Goal: Transaction & Acquisition: Book appointment/travel/reservation

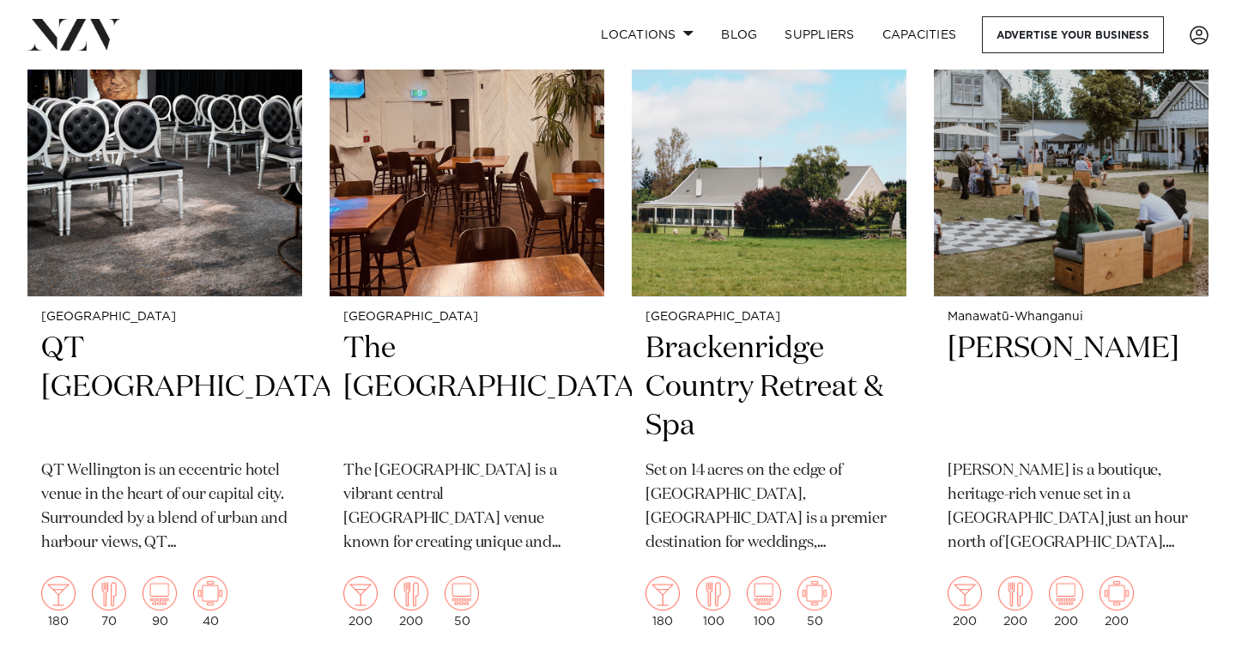
scroll to position [503, 0]
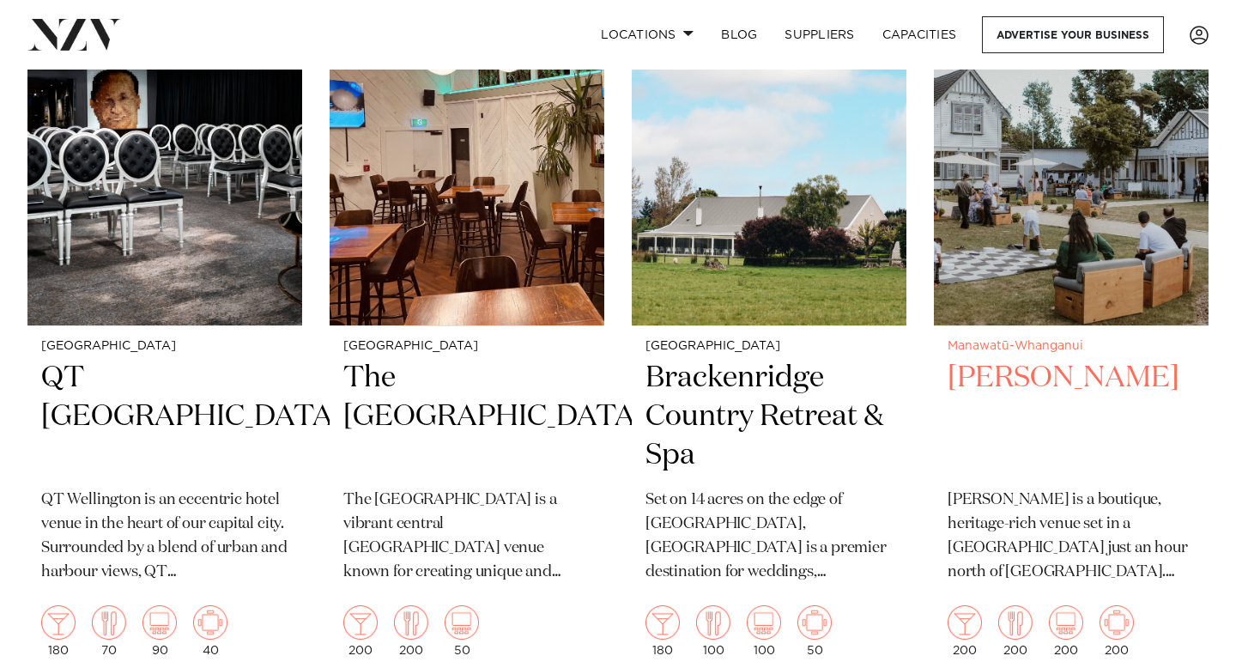
click at [1056, 232] on img at bounding box center [1071, 141] width 275 height 368
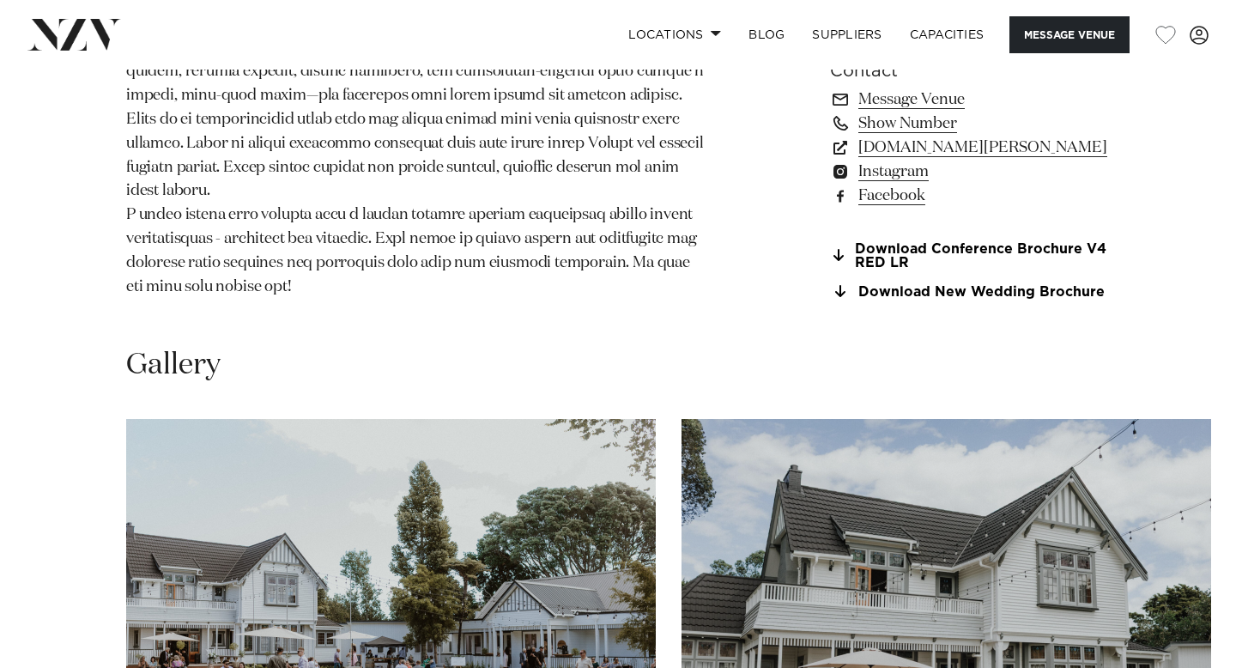
scroll to position [1912, 0]
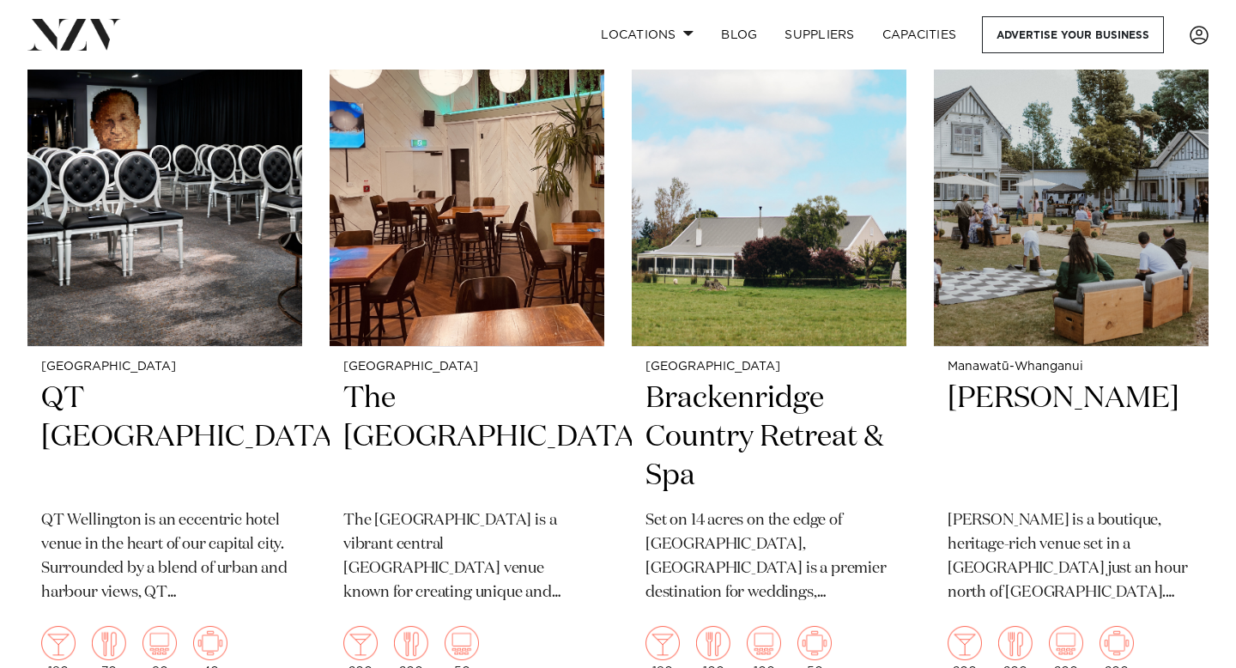
scroll to position [452, 0]
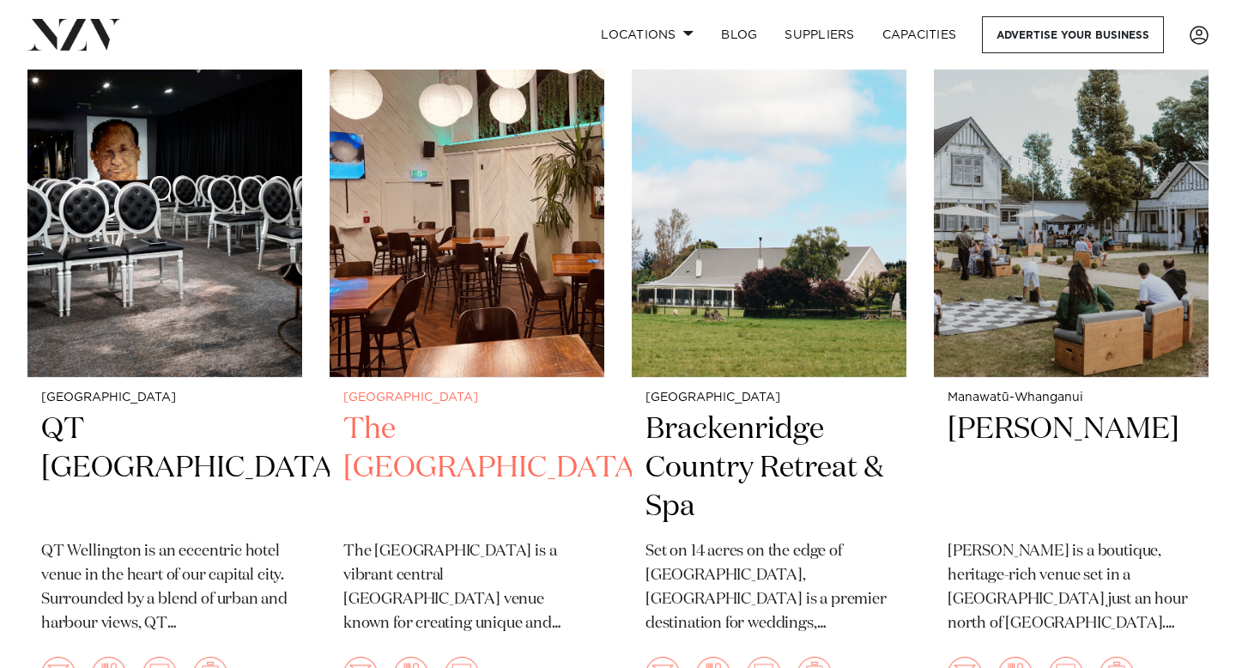
click at [579, 256] on img at bounding box center [467, 193] width 275 height 368
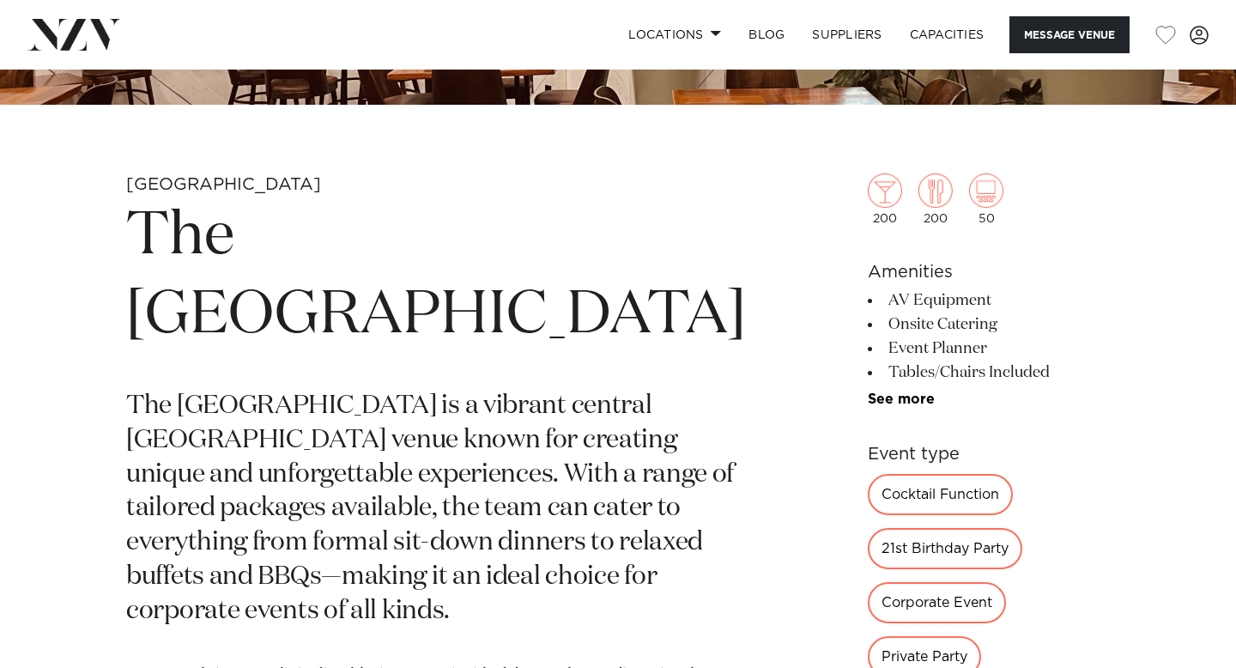
scroll to position [548, 0]
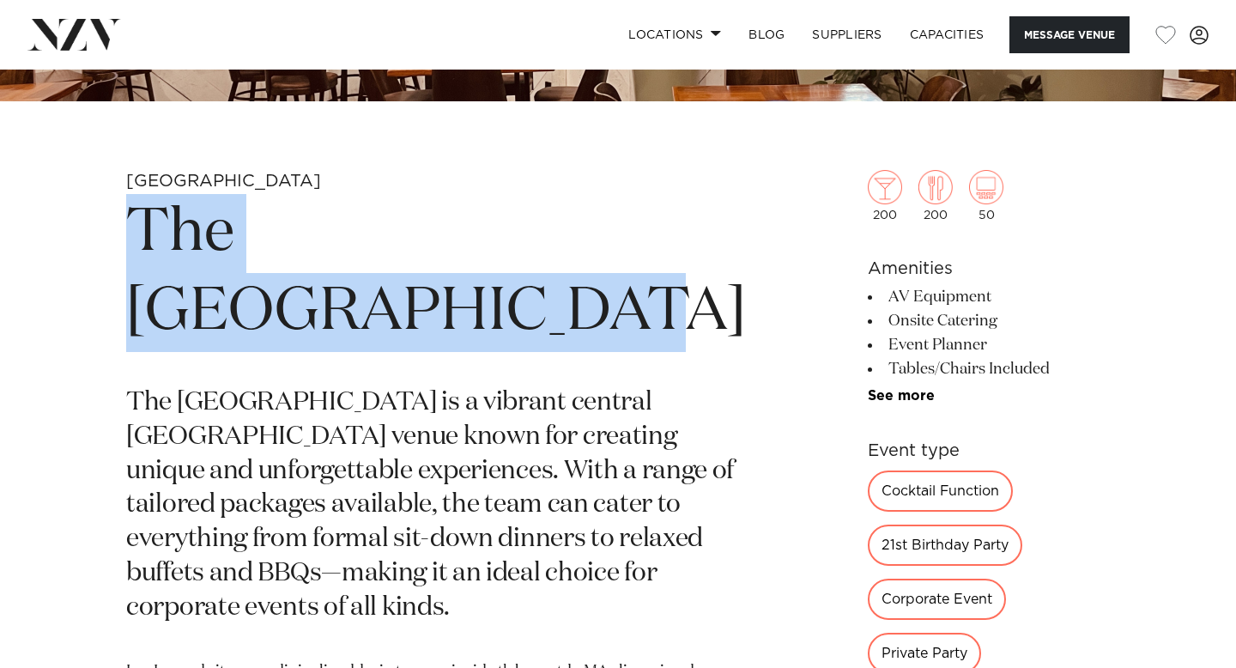
drag, startPoint x: 294, startPoint y: 312, endPoint x: 110, endPoint y: 243, distance: 196.2
copy h1 "The [GEOGRAPHIC_DATA]"
